Goal: Browse casually

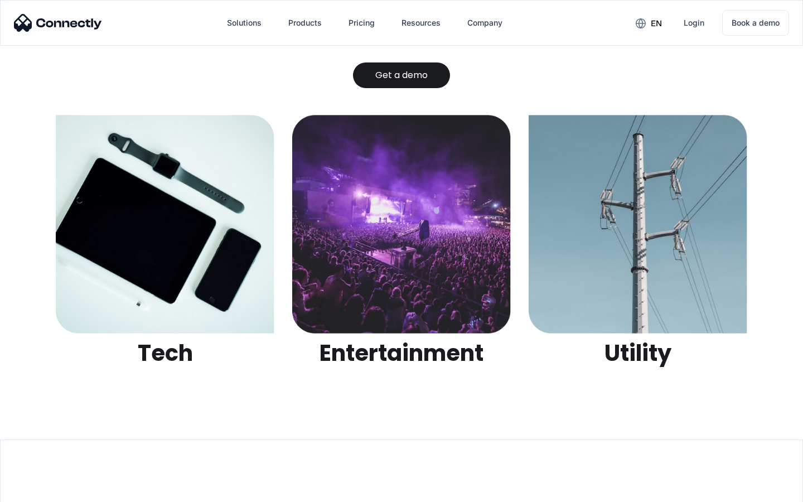
scroll to position [3516, 0]
